Goal: Information Seeking & Learning: Compare options

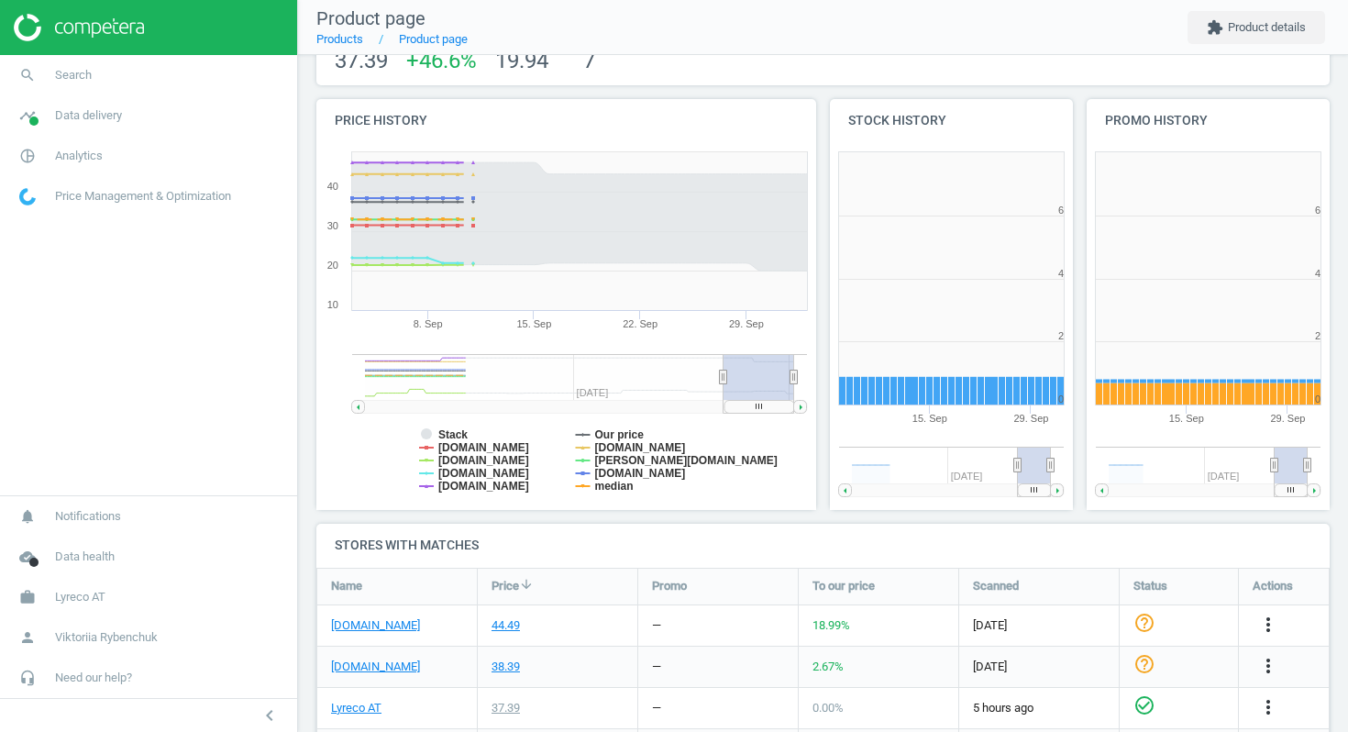
scroll to position [438, 0]
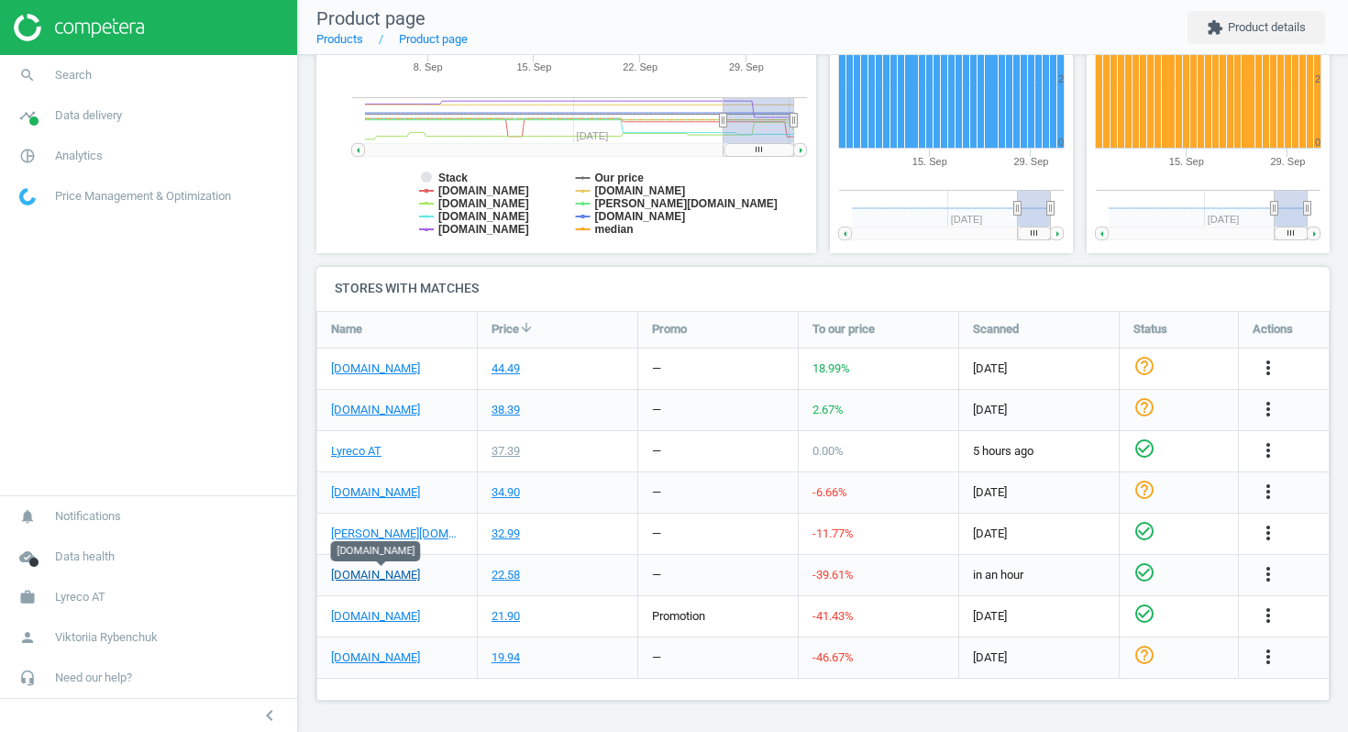
click at [406, 572] on link "[DOMAIN_NAME]" at bounding box center [375, 575] width 89 height 17
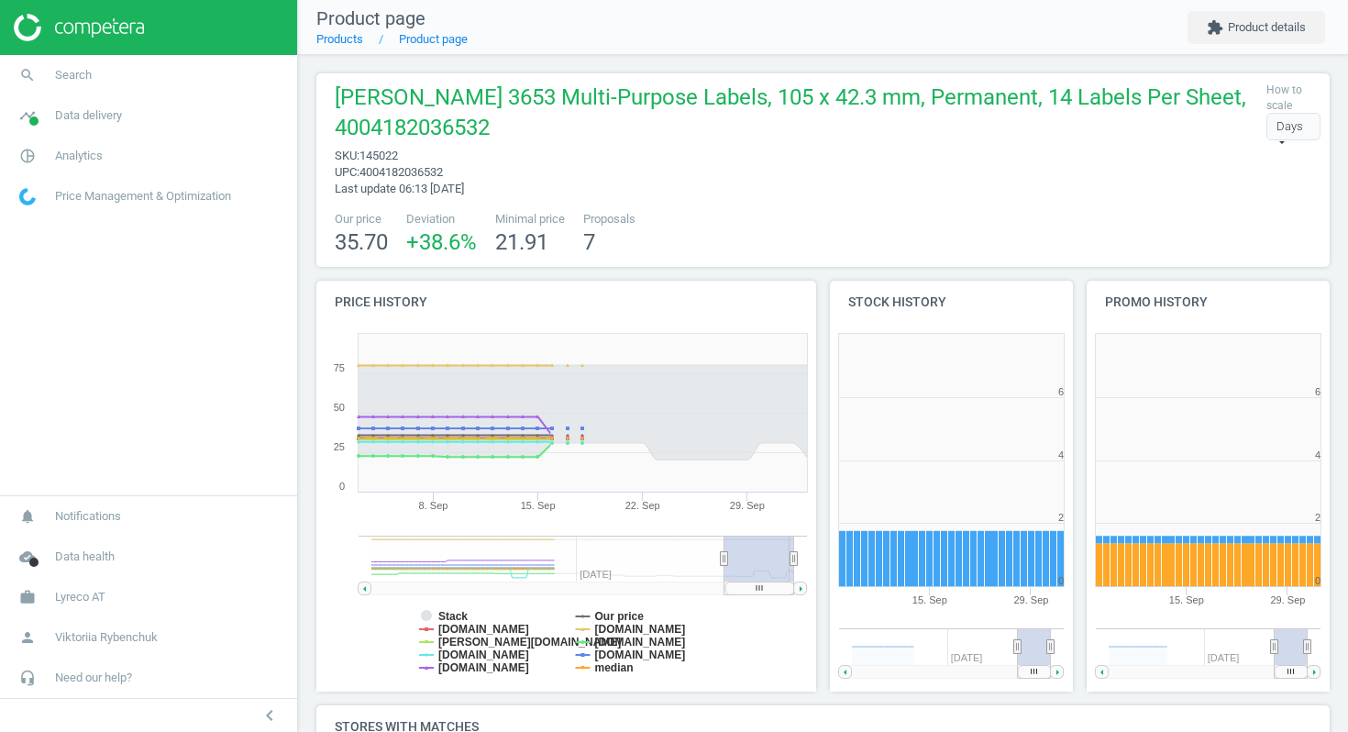
scroll to position [438, 0]
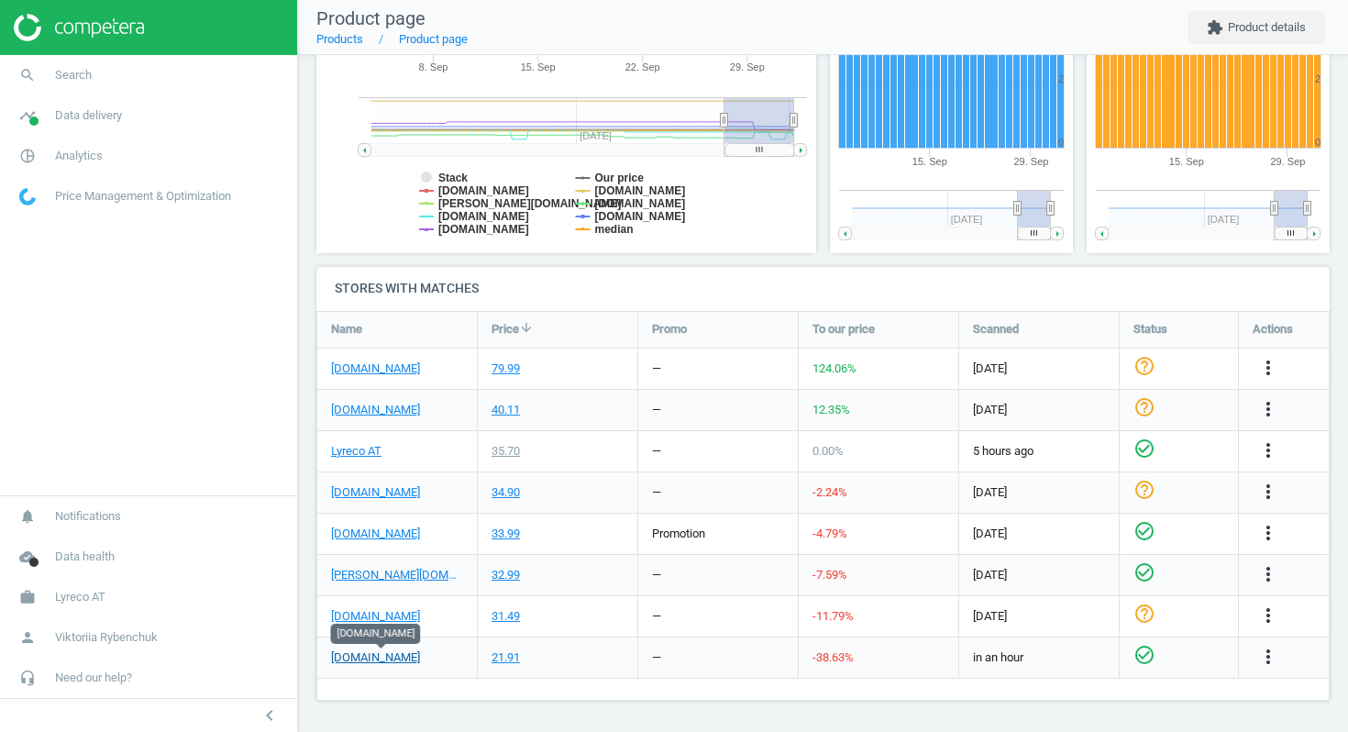
click at [407, 657] on link "[DOMAIN_NAME]" at bounding box center [375, 657] width 89 height 17
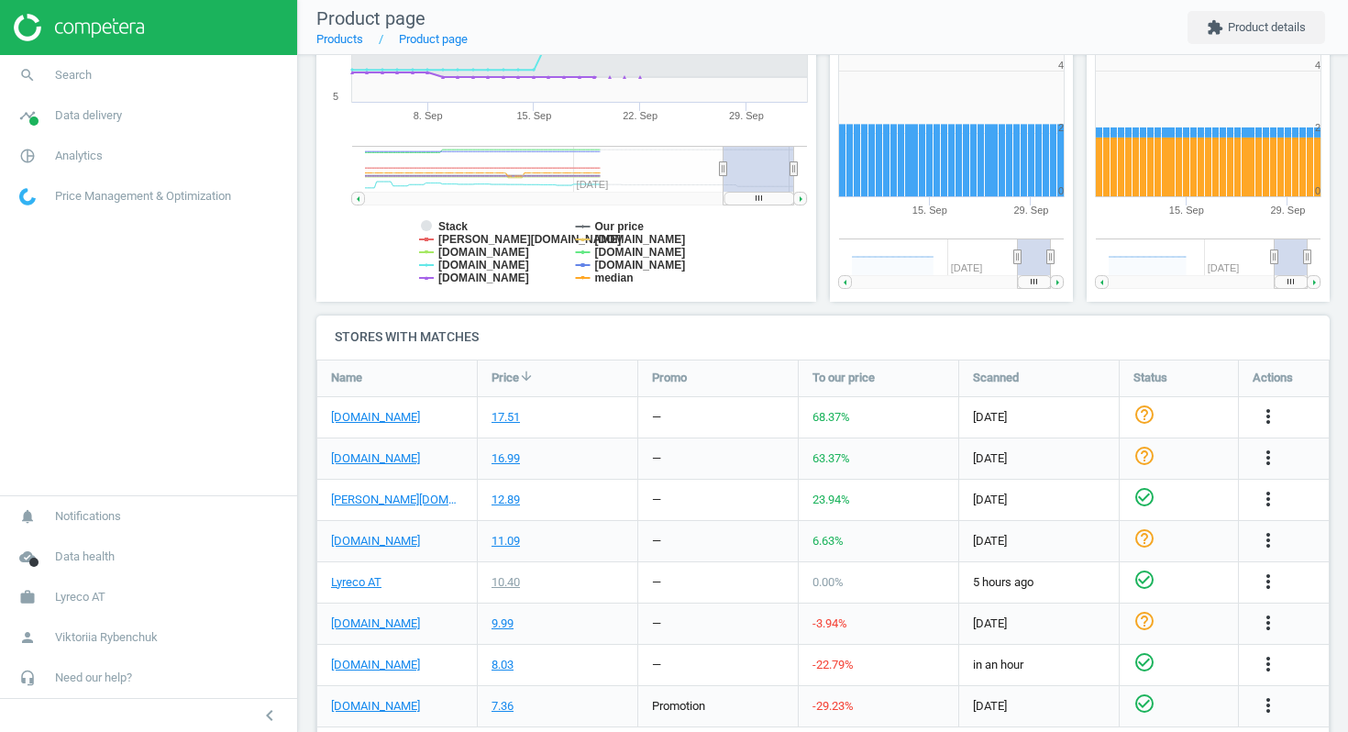
scroll to position [408, 0]
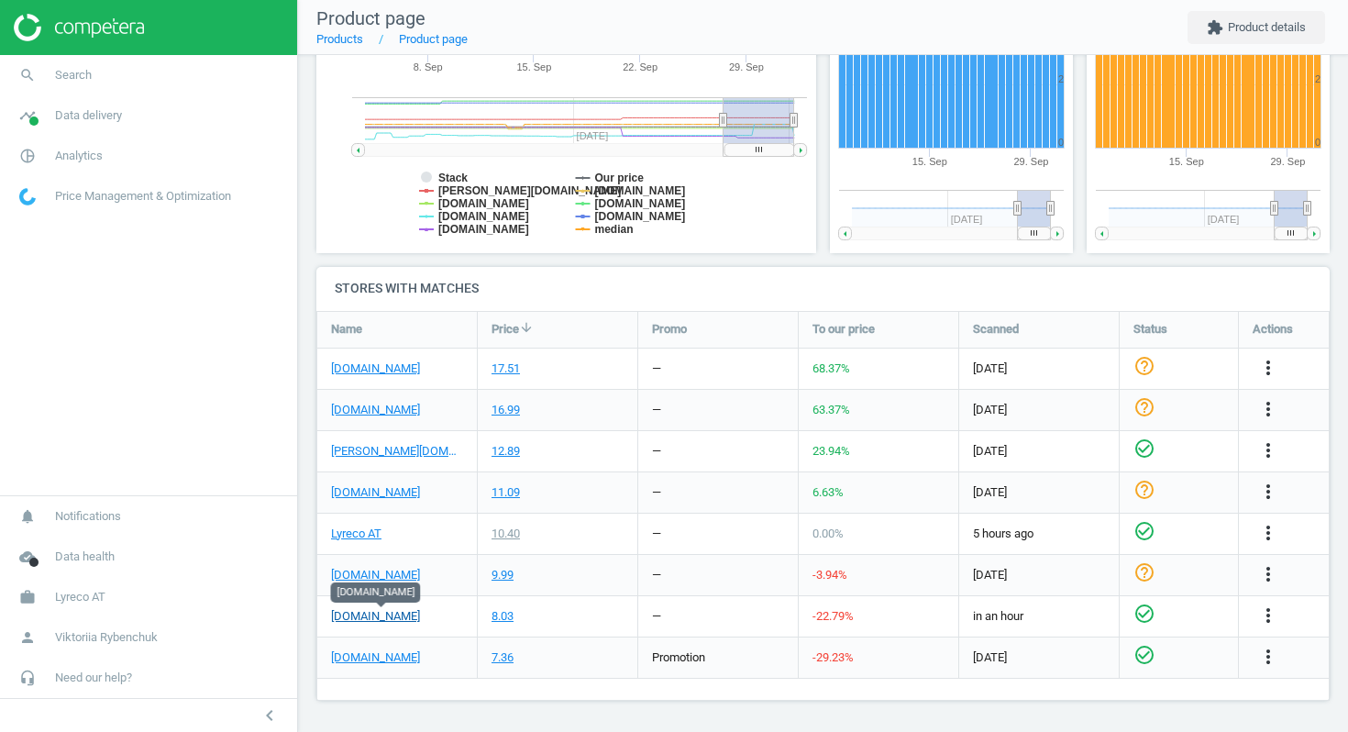
click at [391, 615] on link "[DOMAIN_NAME]" at bounding box center [375, 616] width 89 height 17
